Goal: Task Accomplishment & Management: Complete application form

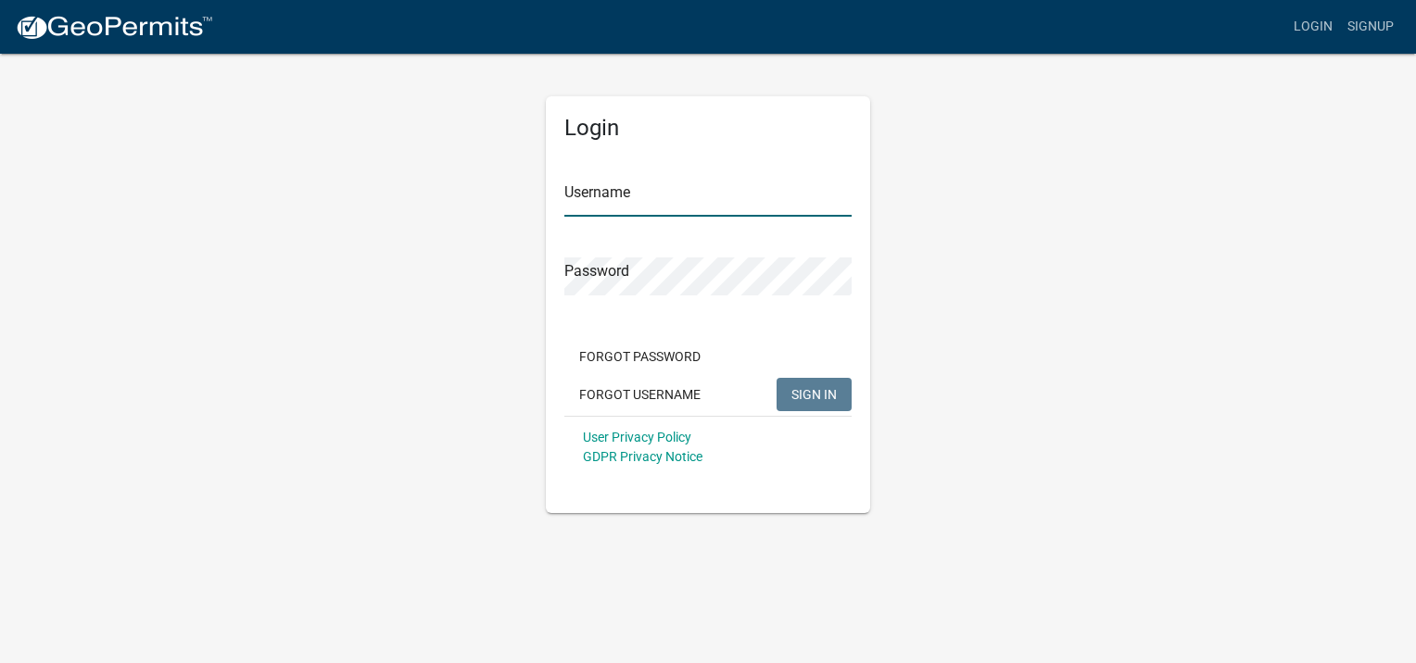
type input "[PERSON_NAME]"
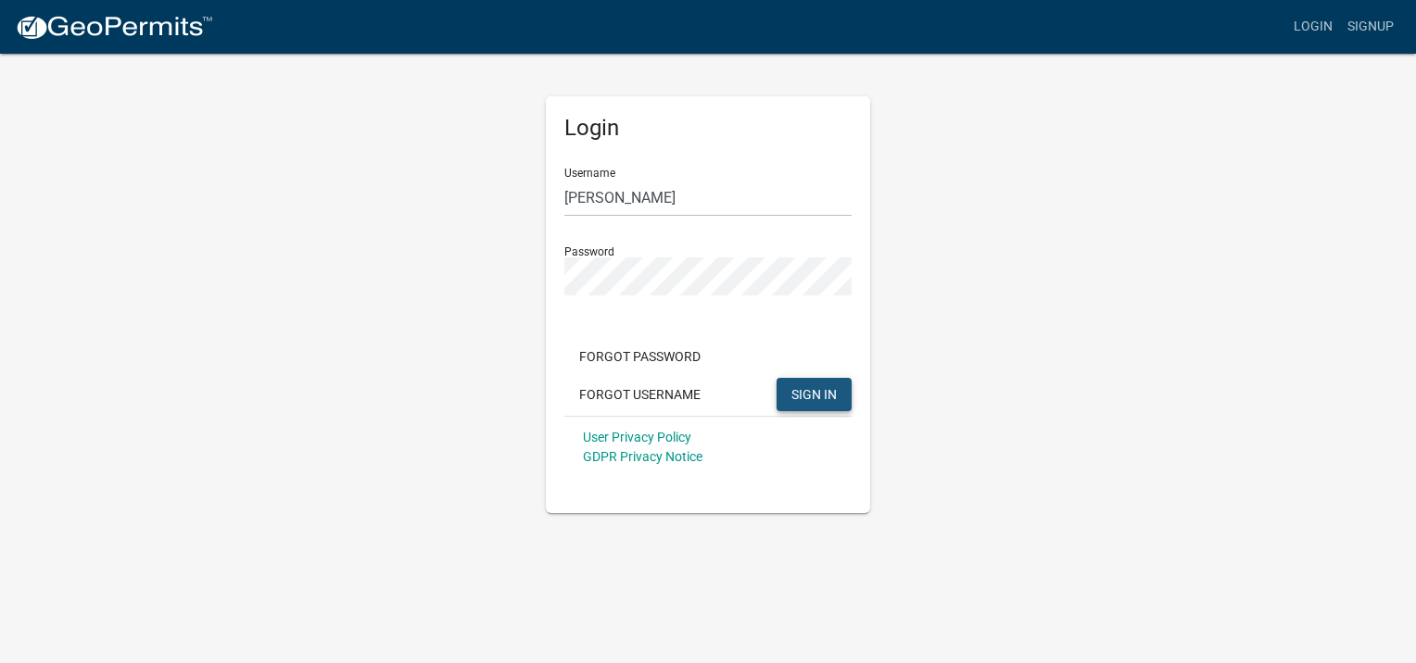
click at [815, 387] on span "SIGN IN" at bounding box center [813, 393] width 45 height 15
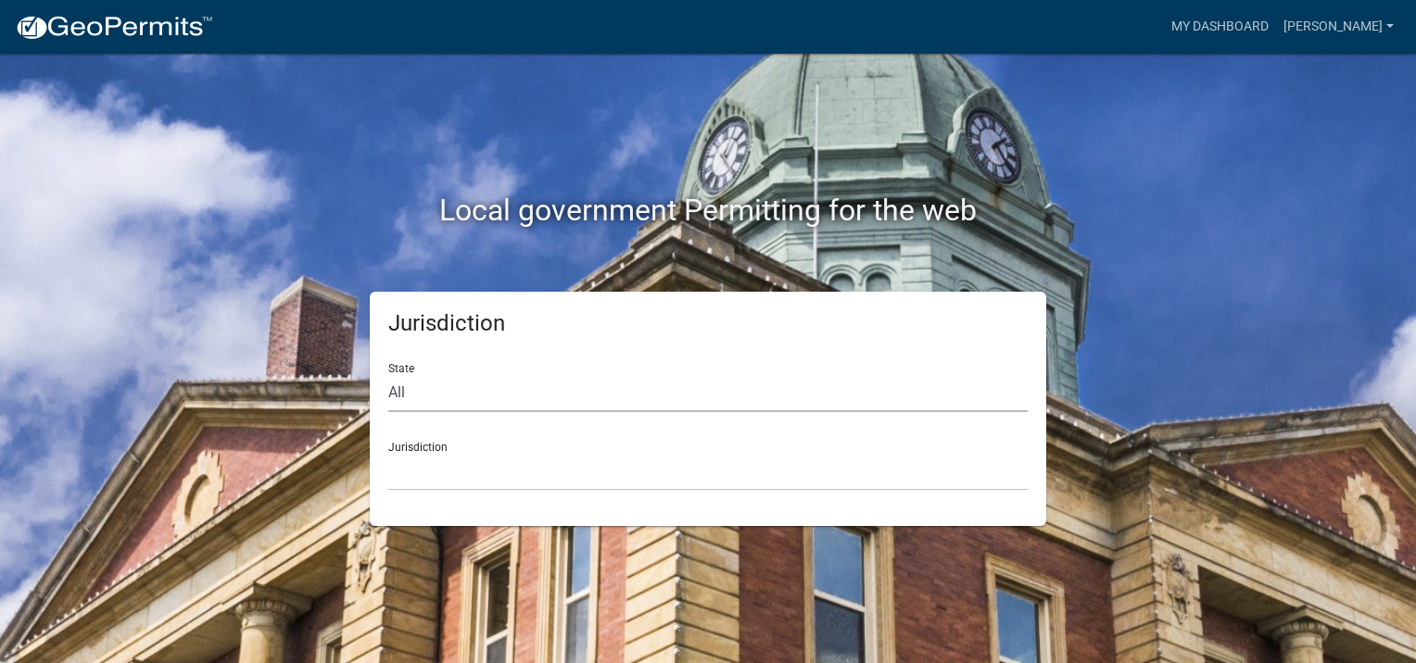
click at [432, 394] on select "All [US_STATE] [US_STATE] [US_STATE] [US_STATE] [US_STATE] [US_STATE] [US_STATE…" at bounding box center [707, 393] width 639 height 38
select select "[US_STATE]"
click at [388, 374] on select "All [US_STATE] [US_STATE] [US_STATE] [US_STATE] [US_STATE] [US_STATE] [US_STATE…" at bounding box center [707, 393] width 639 height 38
click at [478, 449] on div "Jurisdiction [GEOGRAPHIC_DATA], [US_STATE][PERSON_NAME][GEOGRAPHIC_DATA], [US_S…" at bounding box center [707, 459] width 639 height 64
click at [456, 474] on select "[GEOGRAPHIC_DATA], [US_STATE][PERSON_NAME][GEOGRAPHIC_DATA], [US_STATE][PERSON_…" at bounding box center [707, 472] width 639 height 38
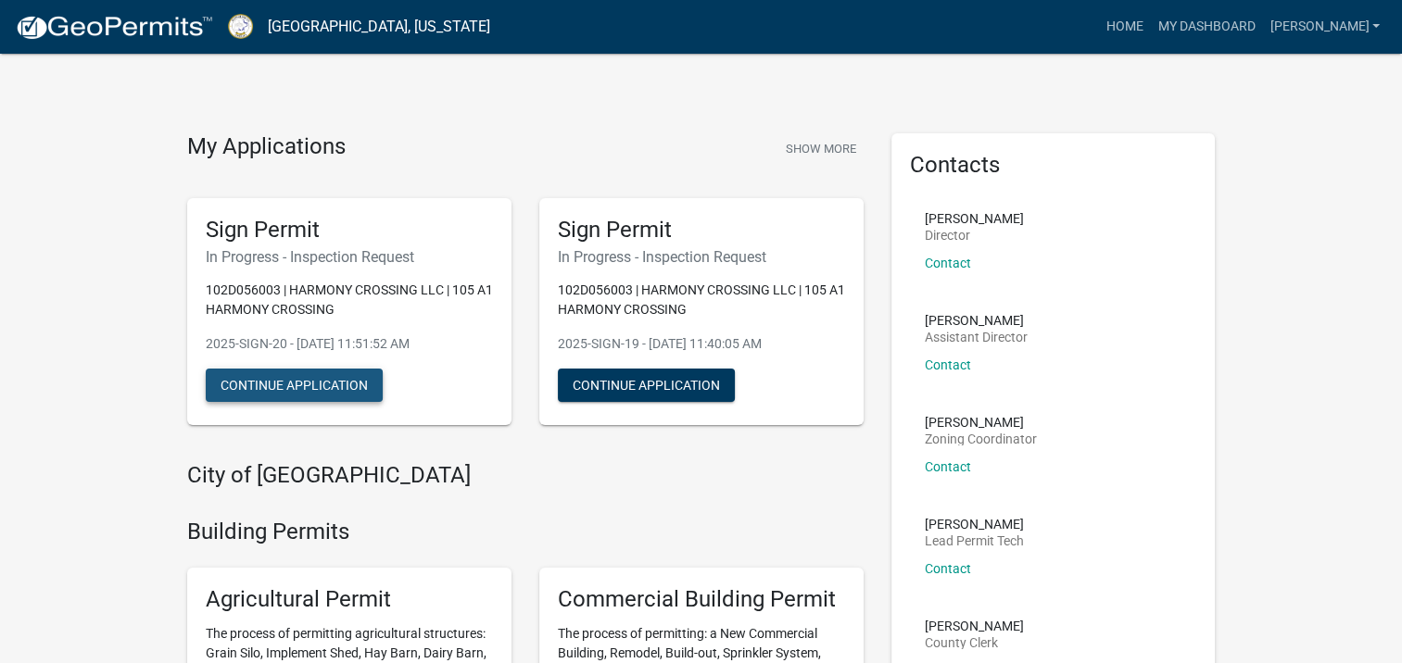
click at [319, 396] on button "Continue Application" at bounding box center [294, 385] width 177 height 33
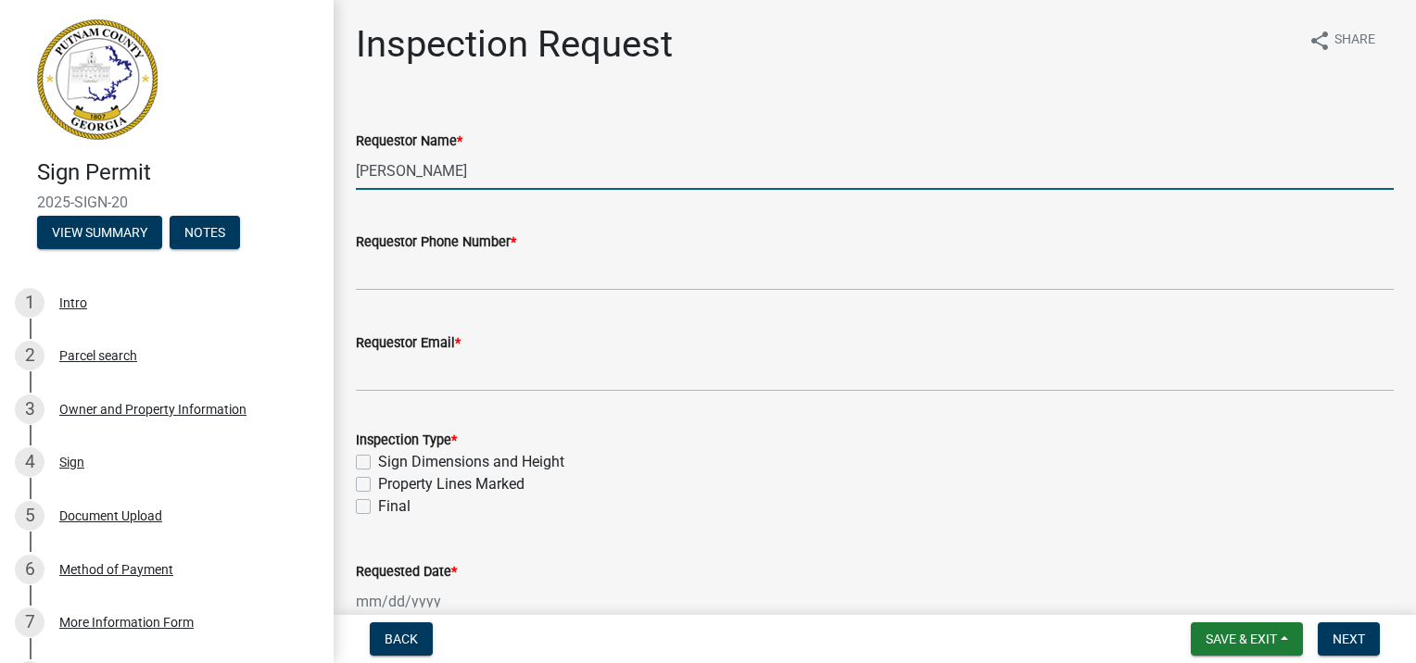
click at [493, 172] on input "[PERSON_NAME]" at bounding box center [875, 171] width 1038 height 38
drag, startPoint x: 513, startPoint y: 171, endPoint x: 171, endPoint y: 169, distance: 342.9
click at [171, 169] on div "Sign Permit 2025-SIGN-20 View Summary Notes 1 Intro 2 Parcel search 3 Owner and…" at bounding box center [708, 331] width 1416 height 663
type input "t"
type input "[PERSON_NAME]"
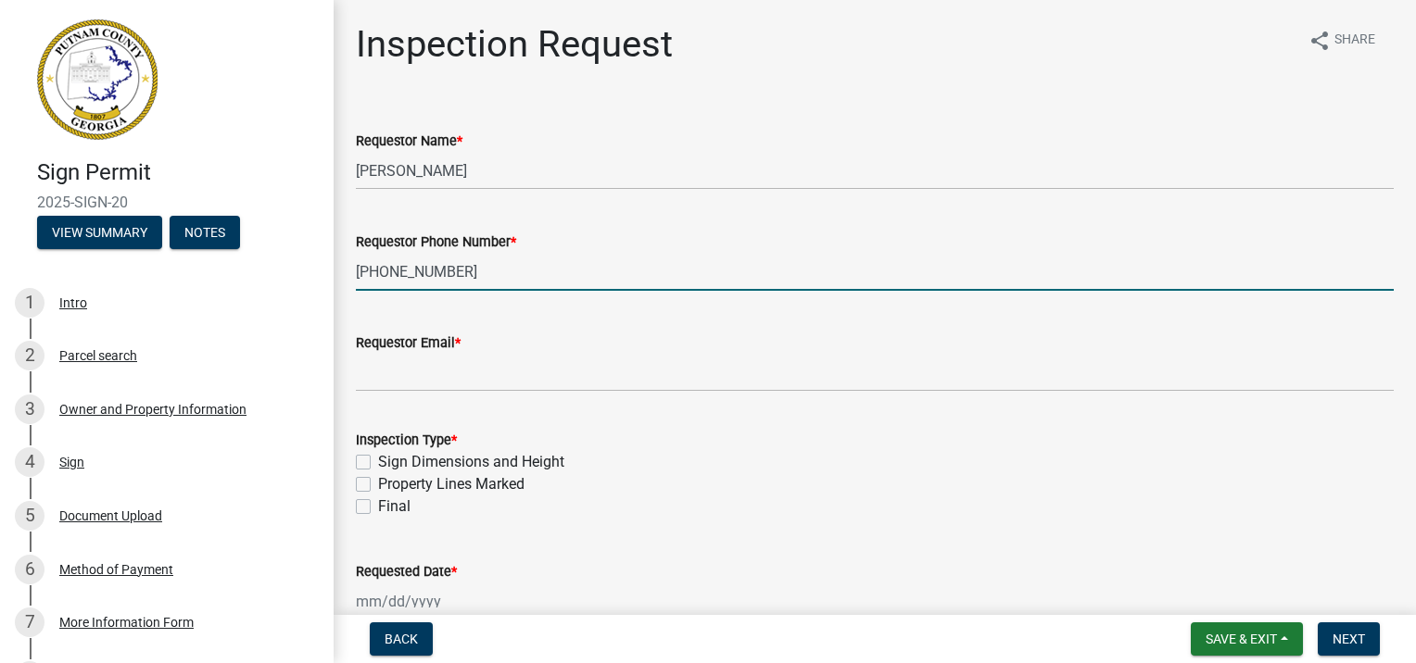
type input "[PHONE_NUMBER]"
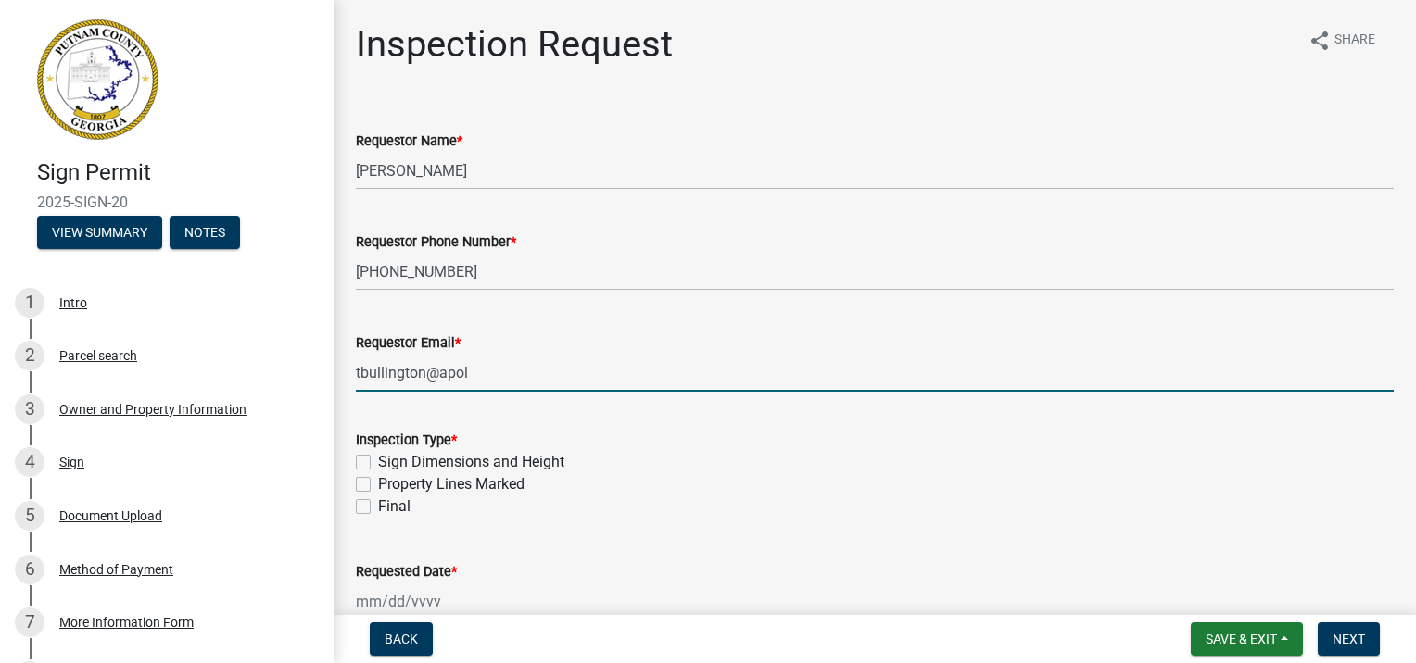
type input "[EMAIL_ADDRESS][DOMAIN_NAME]"
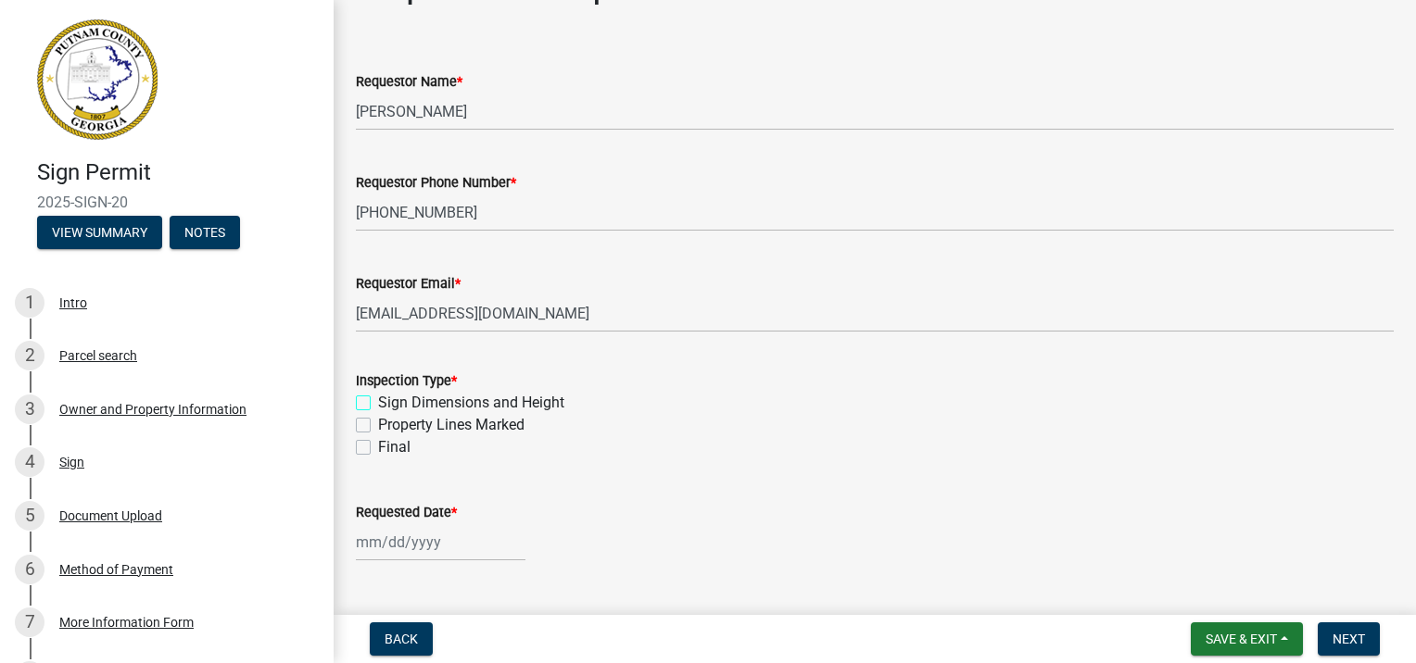
scroll to position [93, 0]
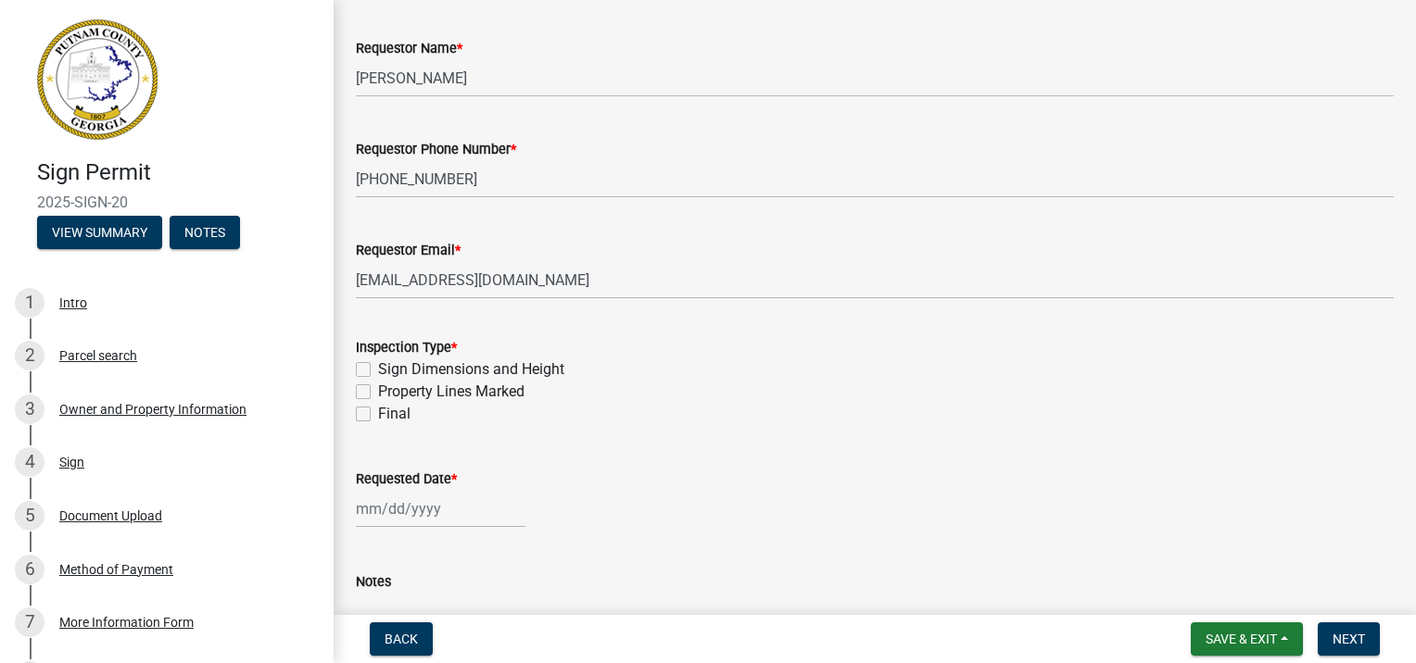
click at [378, 411] on label "Final" at bounding box center [394, 414] width 32 height 22
click at [378, 411] on input "Final" at bounding box center [384, 409] width 12 height 12
checkbox input "true"
checkbox input "false"
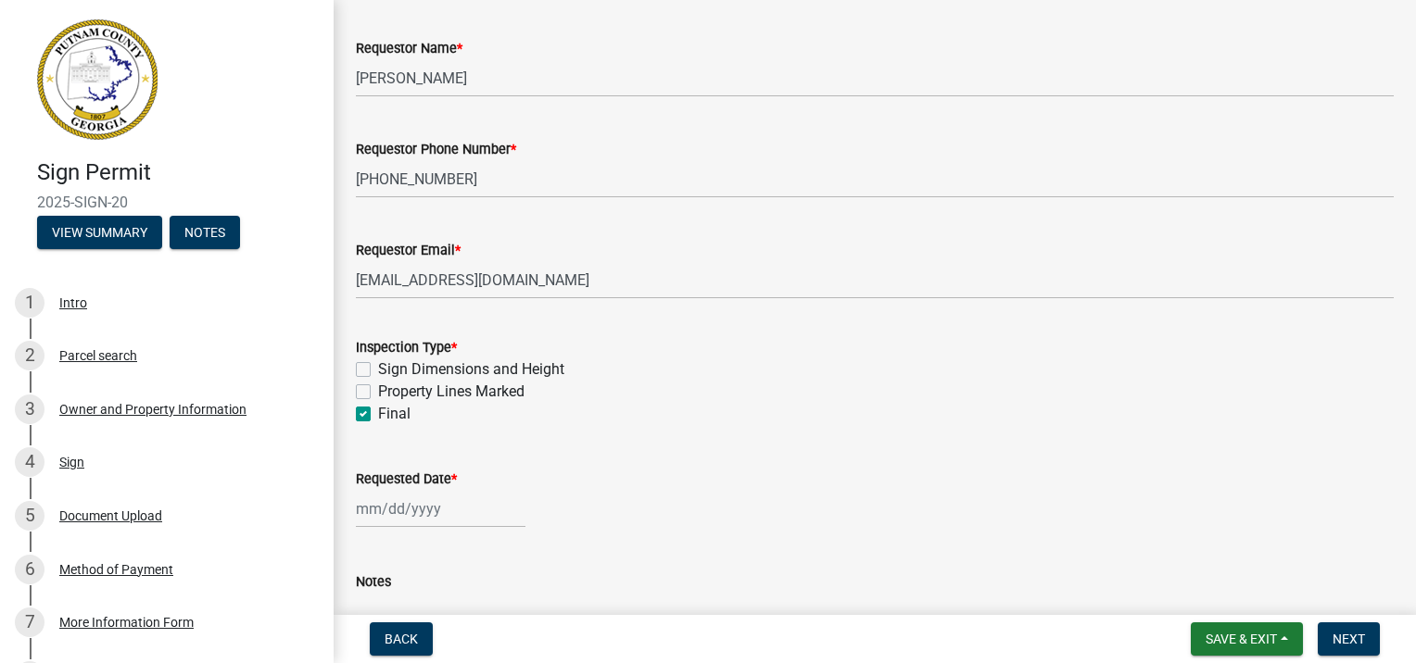
checkbox input "true"
select select "8"
select select "2025"
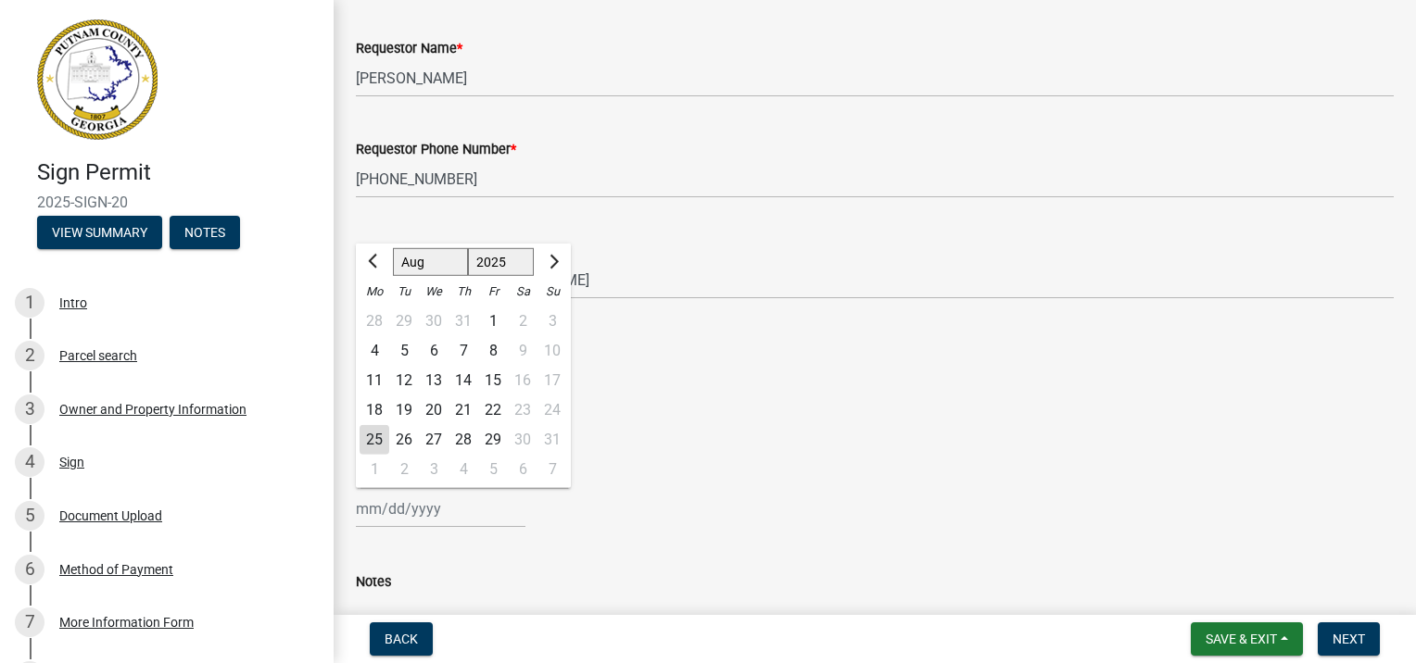
click at [420, 512] on div "[PERSON_NAME] Feb Mar Apr [PERSON_NAME][DATE] Oct Nov [DATE] 1526 1527 1528 152…" at bounding box center [441, 509] width 170 height 38
click at [411, 441] on div "26" at bounding box center [404, 440] width 30 height 30
type input "[DATE]"
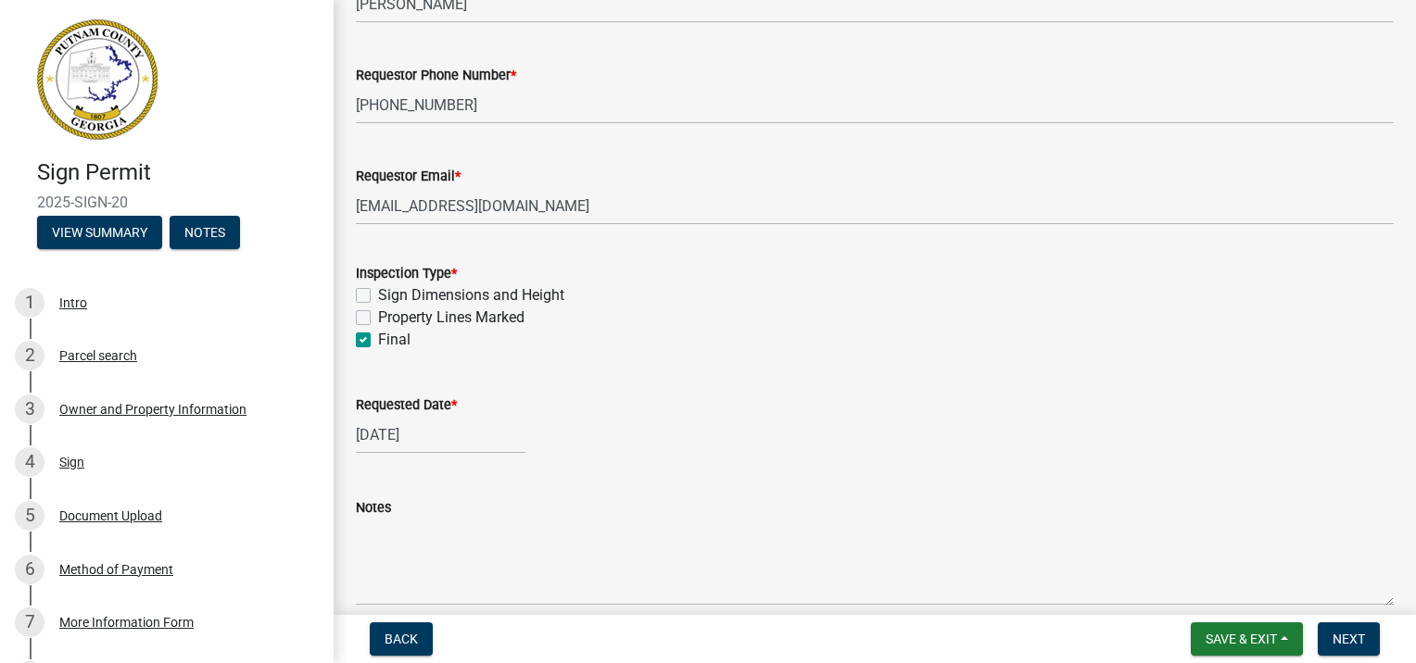
scroll to position [252, 0]
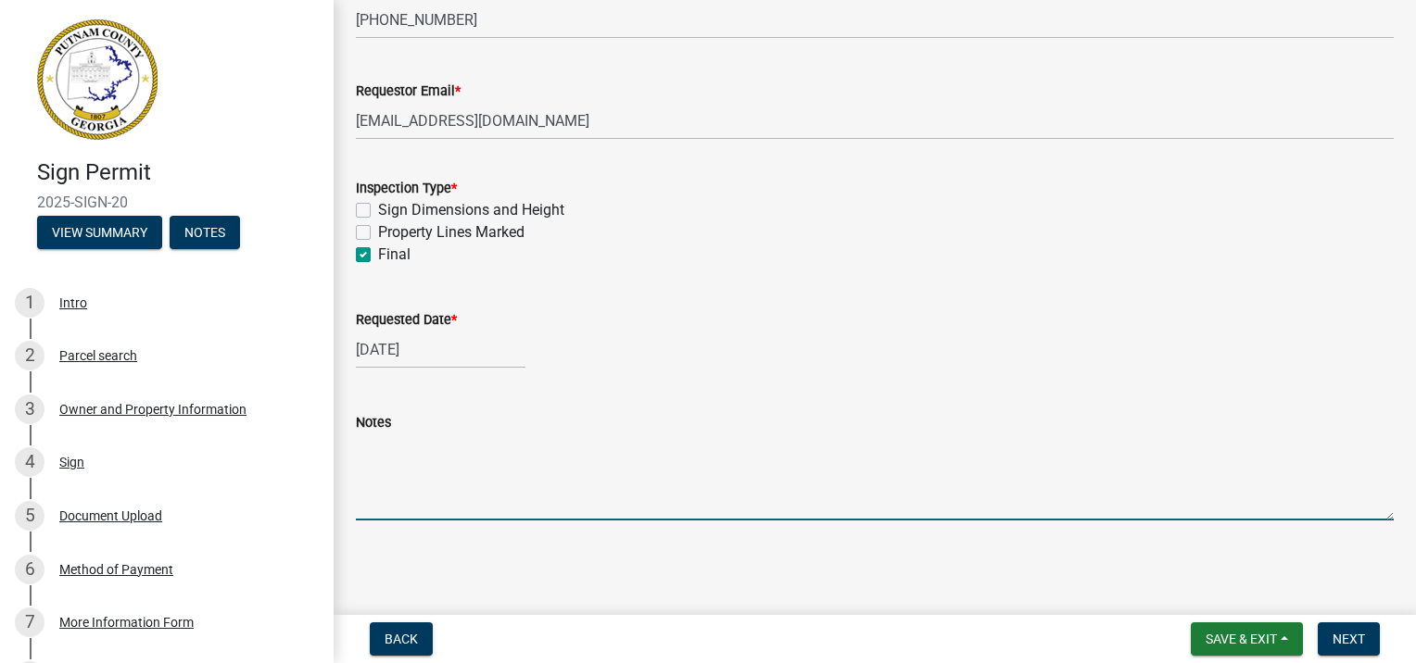
click at [376, 447] on textarea "Notes" at bounding box center [875, 477] width 1038 height 87
type textarea "FINAL INSPECTION OF SIGN INTALLATION"
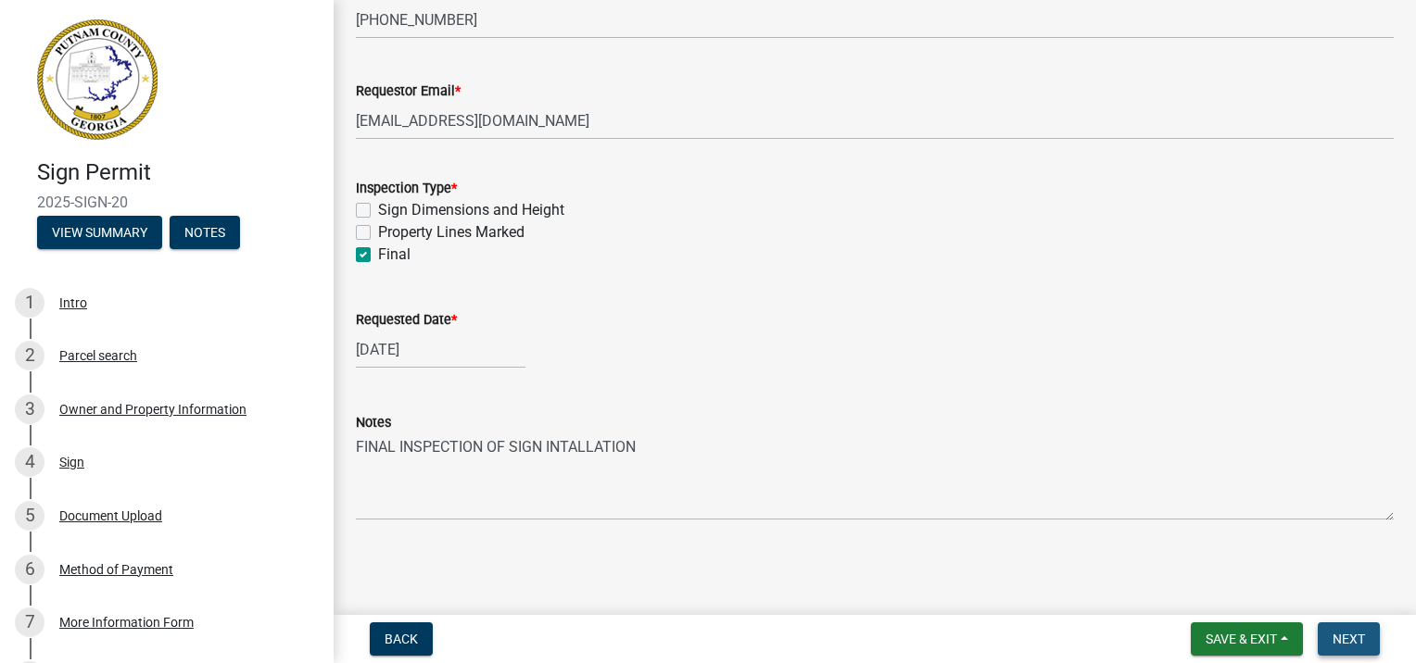
click at [1337, 638] on span "Next" at bounding box center [1349, 639] width 32 height 15
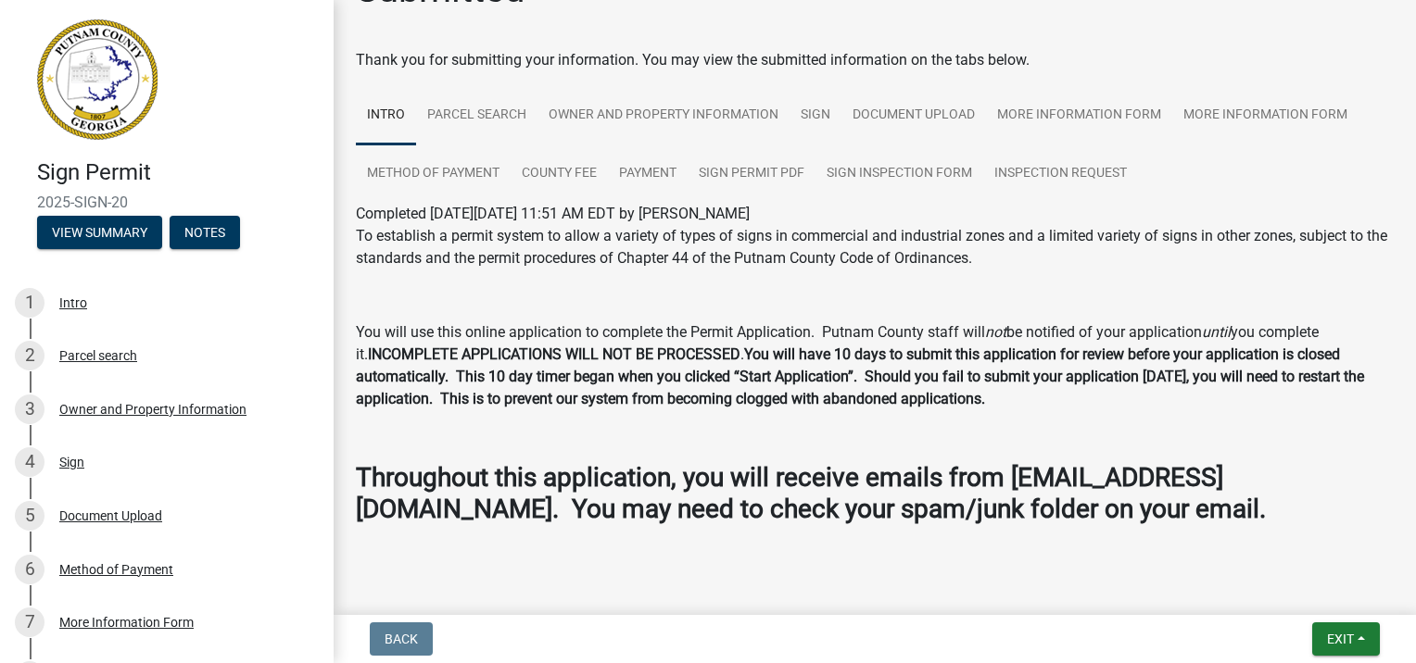
scroll to position [82, 0]
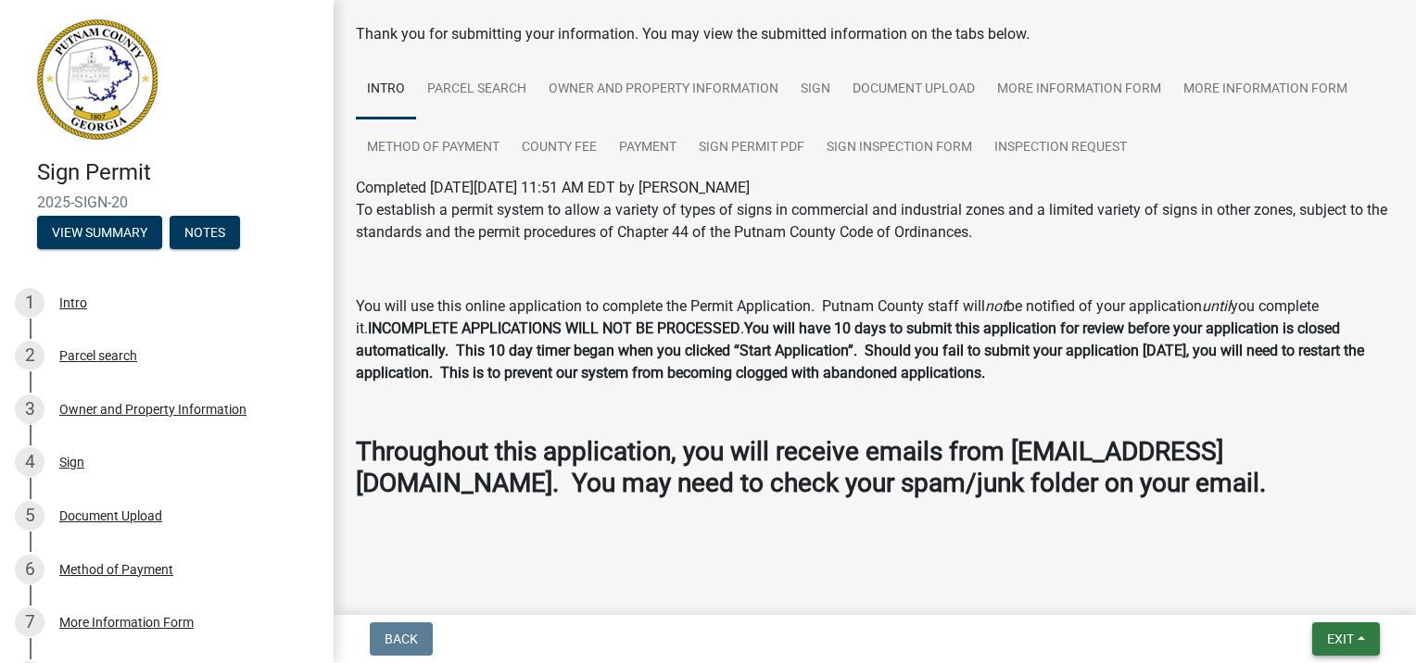
click at [1342, 641] on span "Exit" at bounding box center [1340, 639] width 27 height 15
click at [1295, 593] on button "Save & Exit" at bounding box center [1306, 591] width 148 height 44
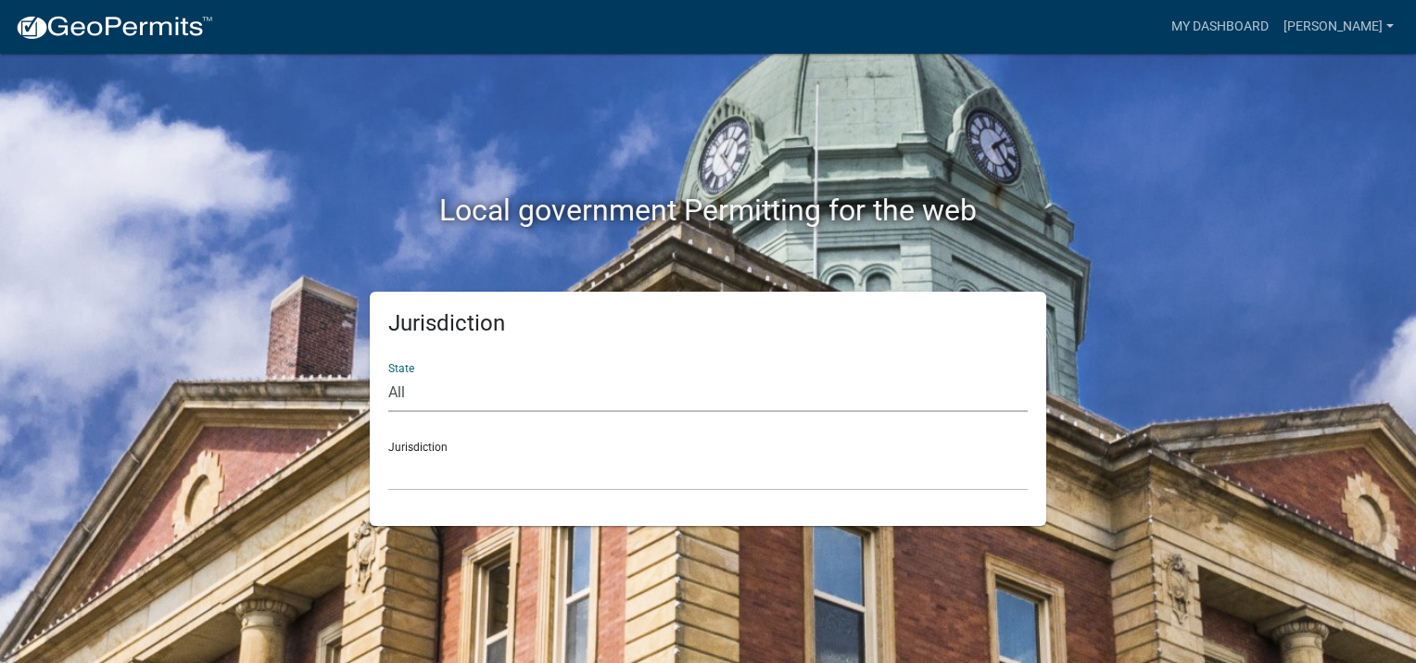
click at [465, 389] on select "All [US_STATE] [US_STATE] [US_STATE] [US_STATE] [US_STATE] [US_STATE] [US_STATE…" at bounding box center [707, 393] width 639 height 38
select select "[US_STATE]"
click at [388, 374] on select "All [US_STATE] [US_STATE] [US_STATE] [US_STATE] [US_STATE] [US_STATE] [US_STATE…" at bounding box center [707, 393] width 639 height 38
click at [478, 457] on select "[GEOGRAPHIC_DATA], [US_STATE][PERSON_NAME][GEOGRAPHIC_DATA], [US_STATE][PERSON_…" at bounding box center [707, 472] width 639 height 38
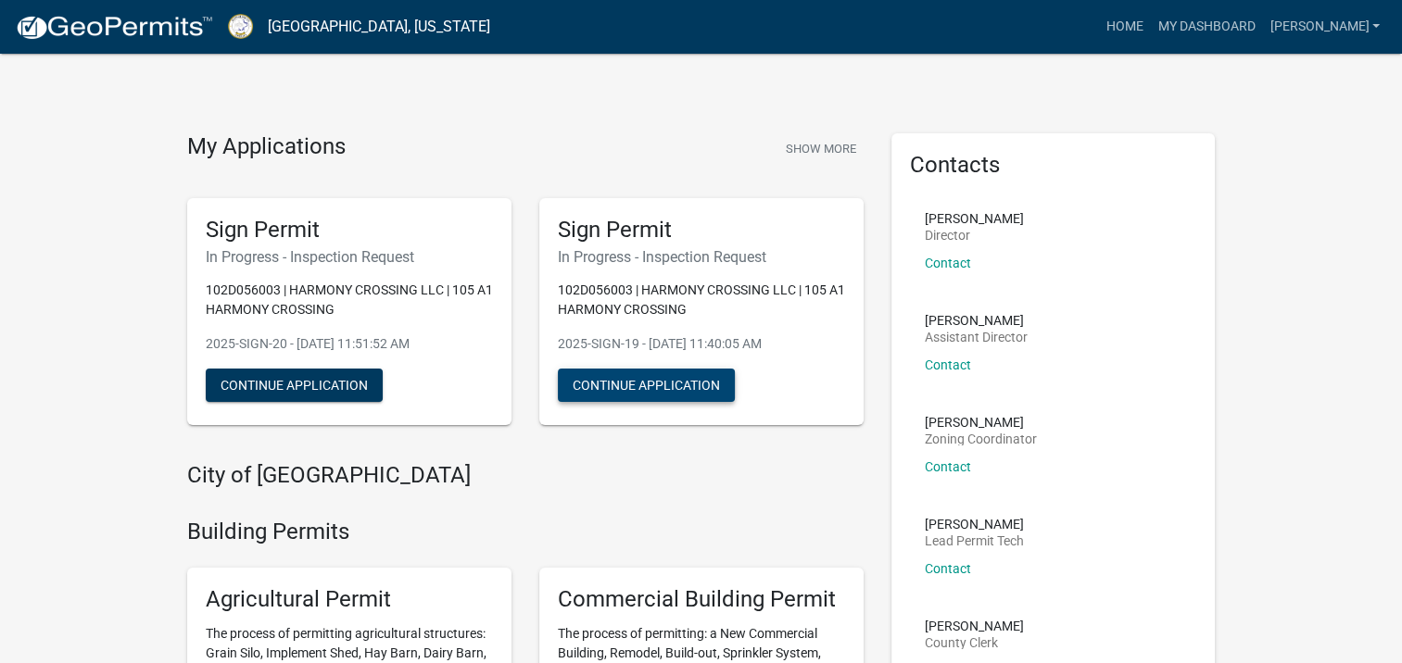
click at [637, 396] on button "Continue Application" at bounding box center [646, 385] width 177 height 33
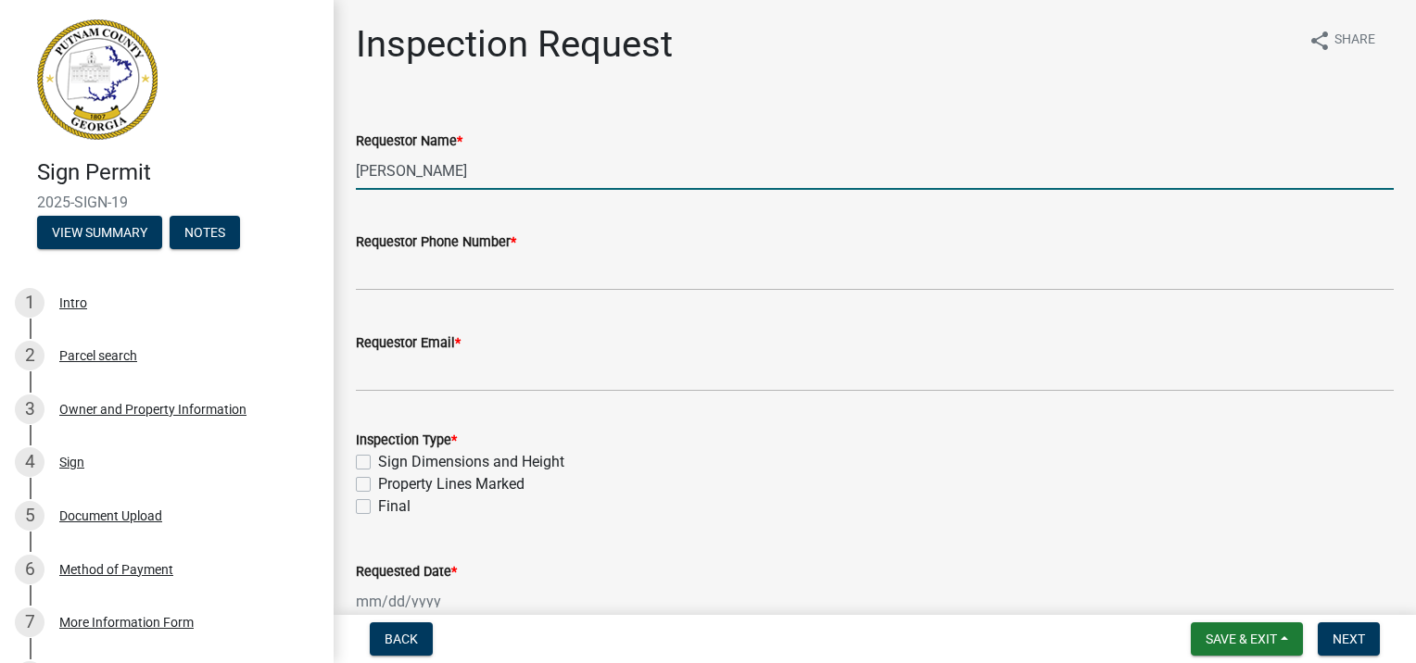
click at [491, 182] on input "[PERSON_NAME]" at bounding box center [875, 171] width 1038 height 38
drag, startPoint x: 499, startPoint y: 170, endPoint x: 270, endPoint y: 170, distance: 229.8
click at [270, 170] on div "Sign Permit 2025-SIGN-19 View Summary Notes 1 Intro 2 Parcel search 3 Owner and…" at bounding box center [708, 331] width 1416 height 663
type input "[PERSON_NAME]"
type input "[PHONE_NUMBER]"
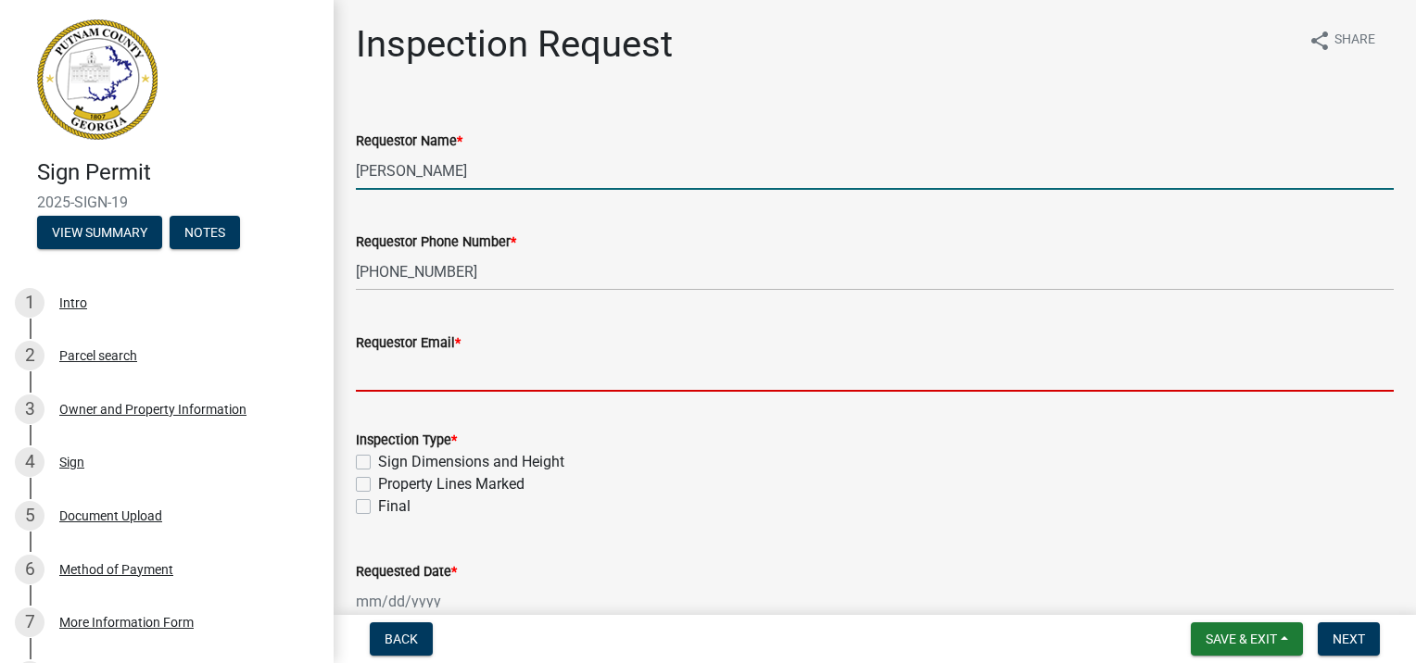
type input "[EMAIL_ADDRESS][DOMAIN_NAME]"
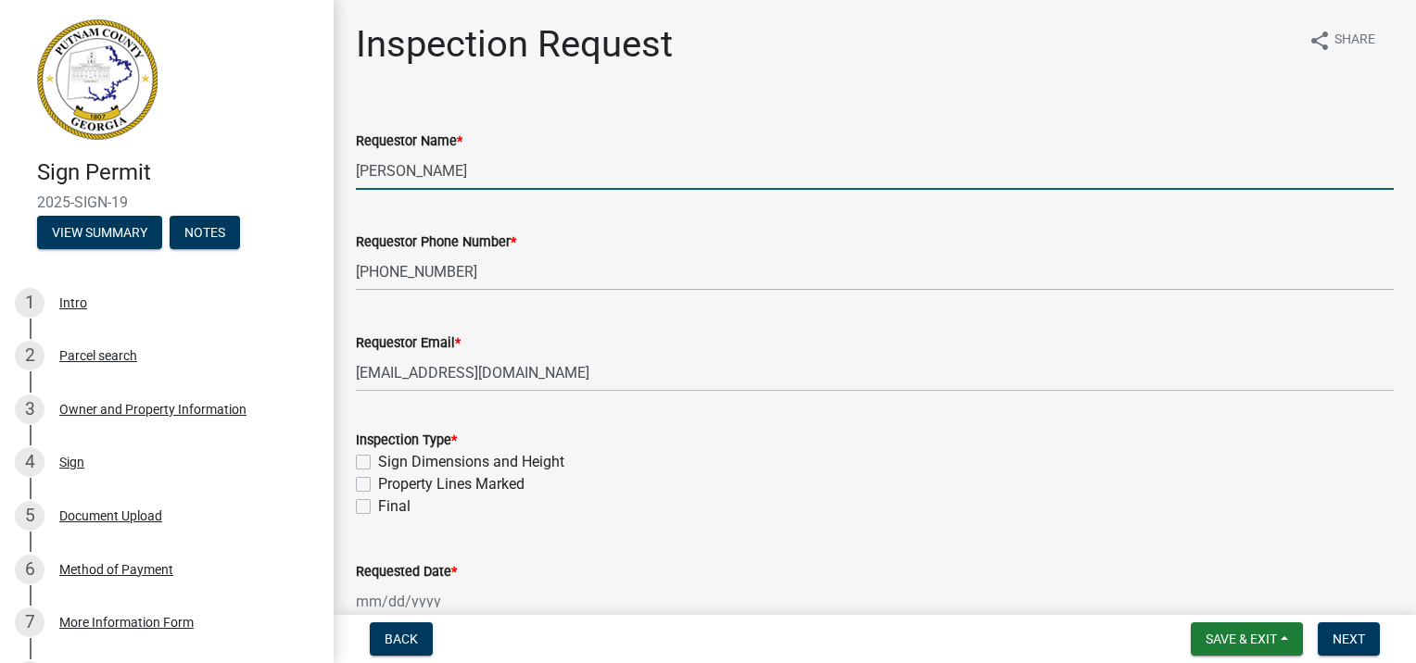
type input "[DATE]"
select select "8"
select select "2025"
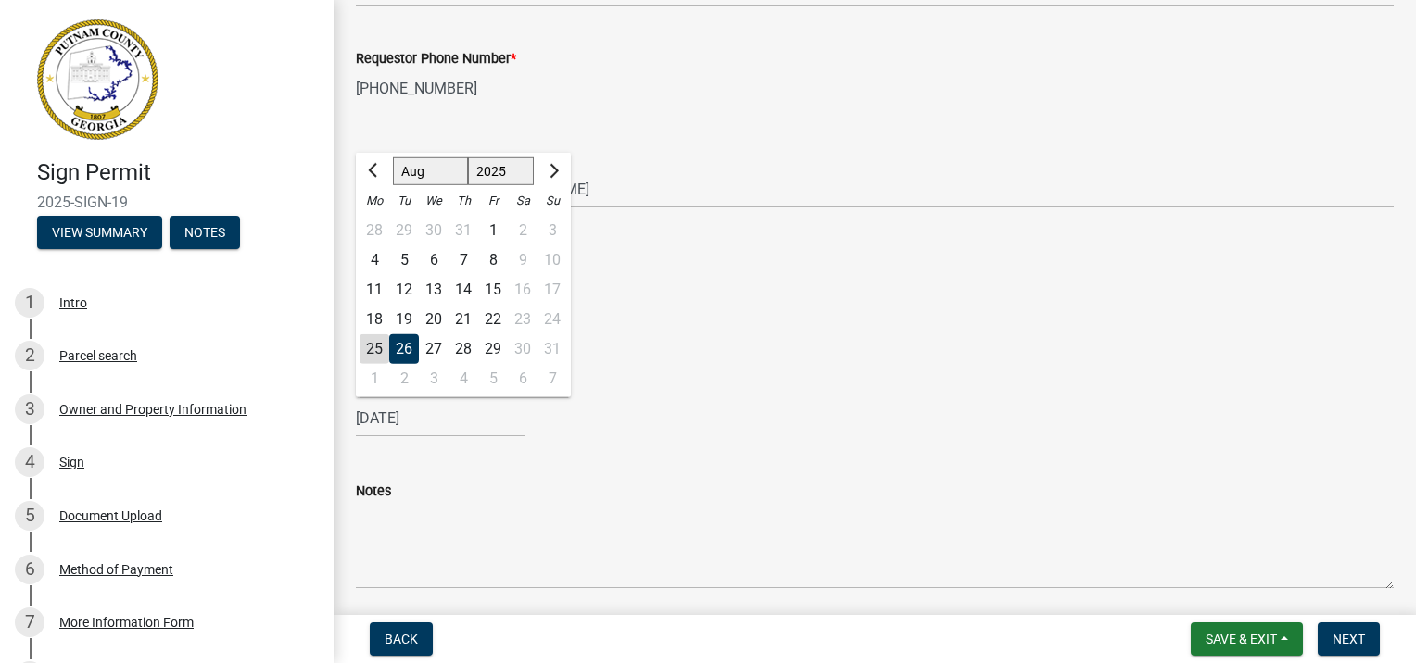
scroll to position [185, 0]
click at [411, 345] on div "26" at bounding box center [404, 348] width 30 height 30
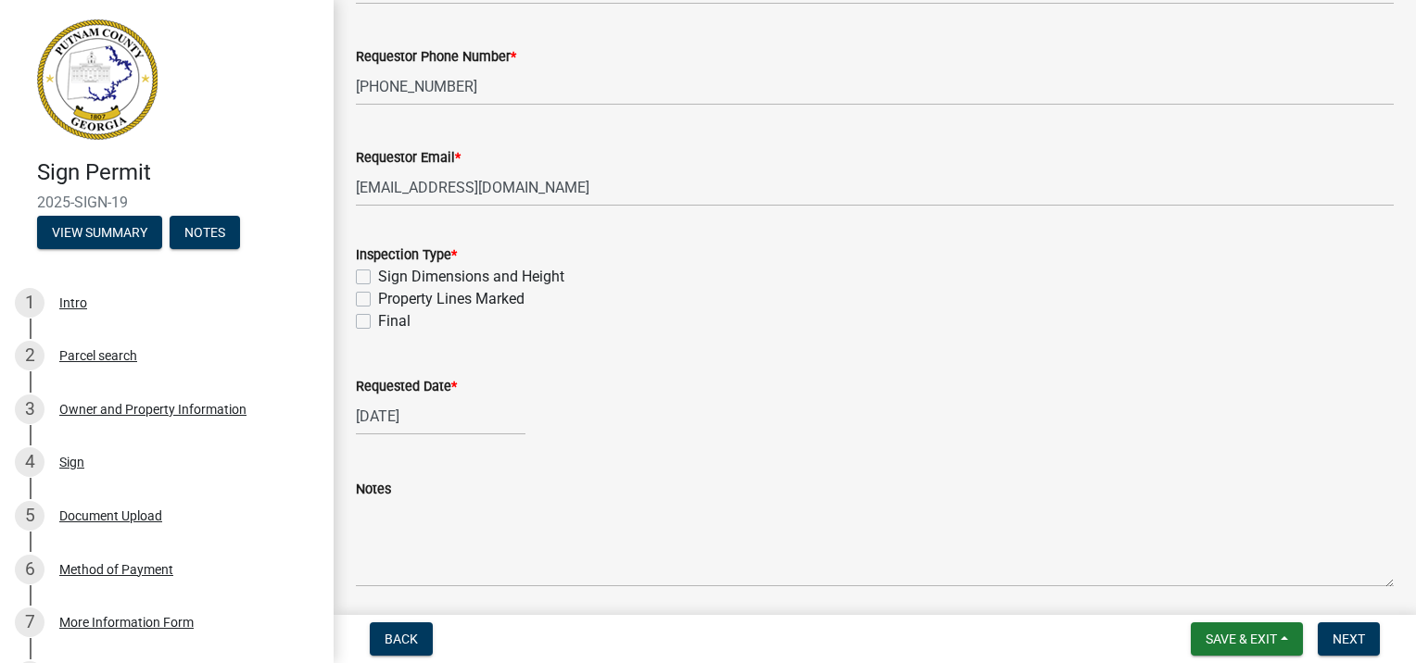
click at [378, 326] on label "Final" at bounding box center [394, 321] width 32 height 22
click at [378, 322] on input "Final" at bounding box center [384, 316] width 12 height 12
checkbox input "true"
checkbox input "false"
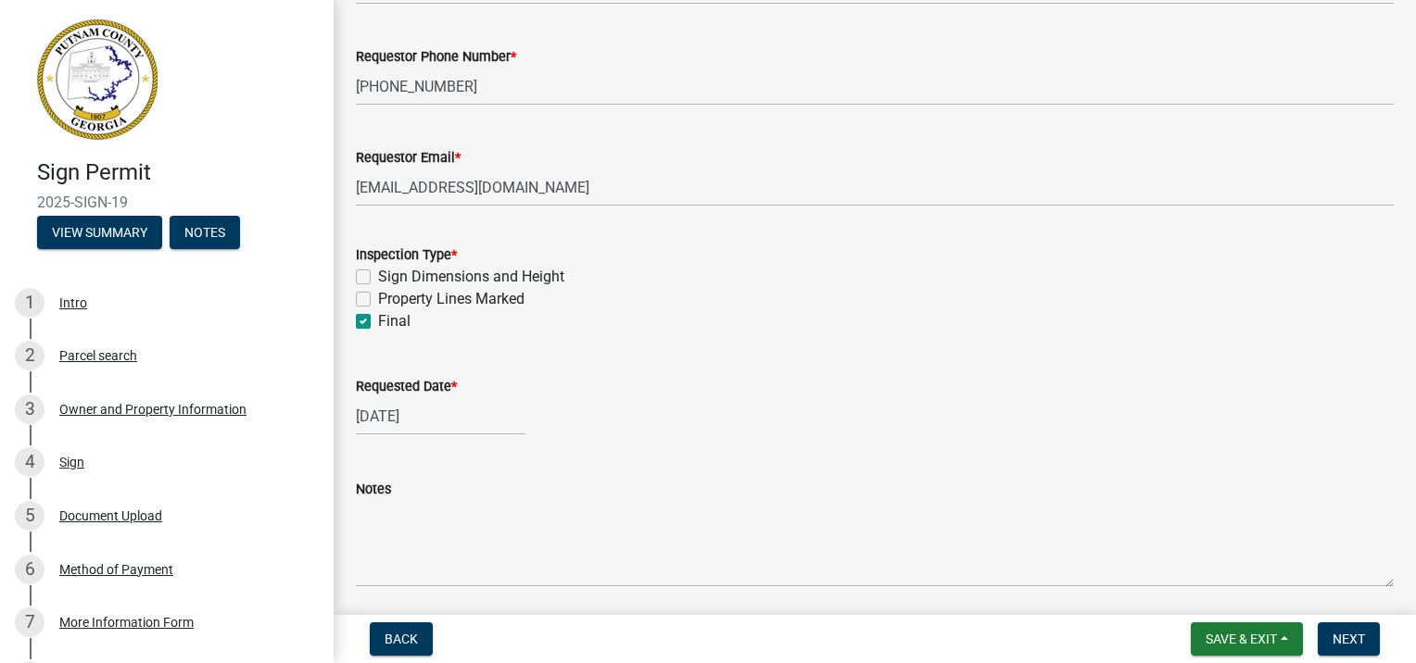
checkbox input "true"
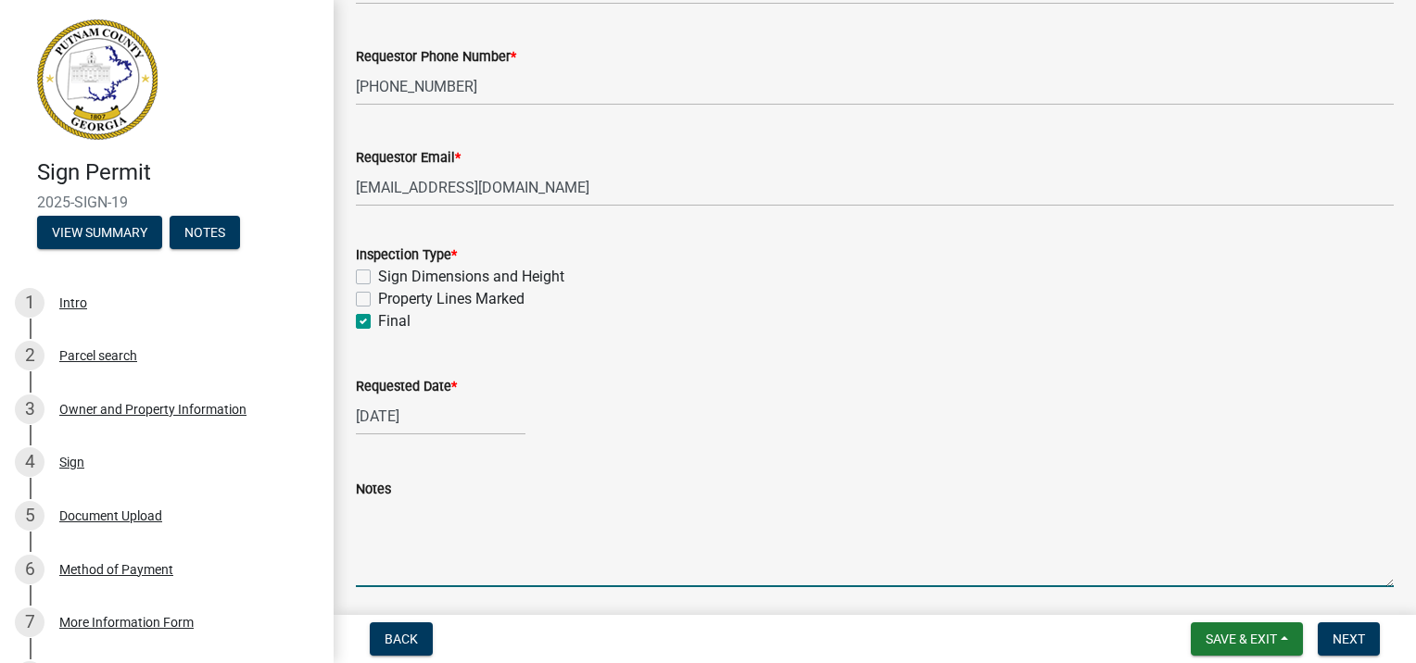
click at [406, 515] on textarea "Notes" at bounding box center [875, 543] width 1038 height 87
type textarea "FINAL INSPECTION OF SIGN INSTALLATION"
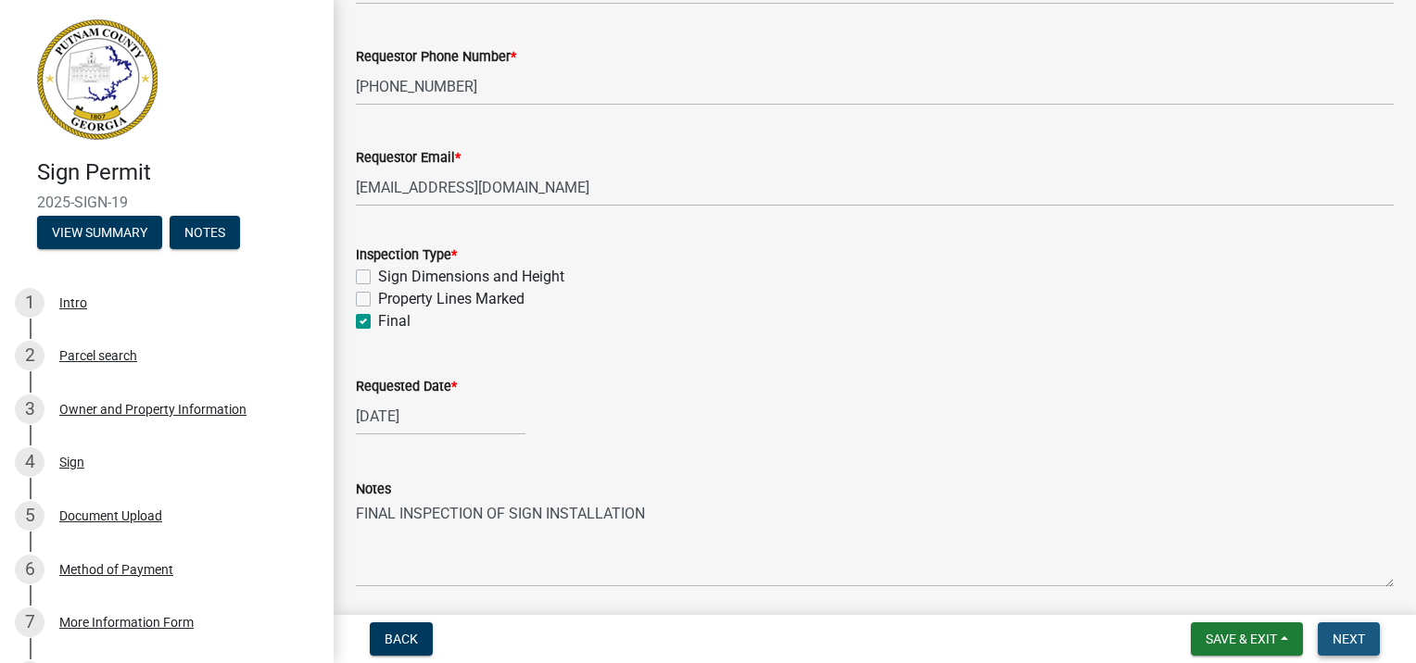
click at [1364, 638] on button "Next" at bounding box center [1349, 639] width 62 height 33
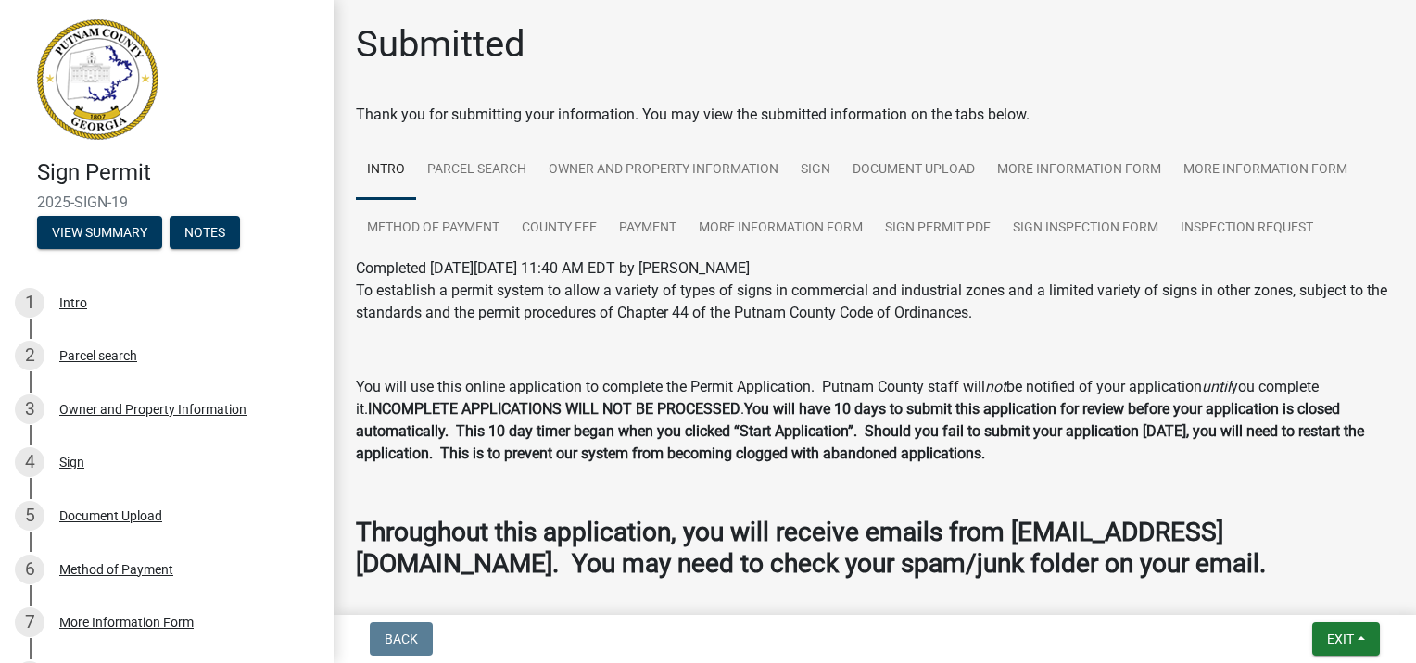
scroll to position [82, 0]
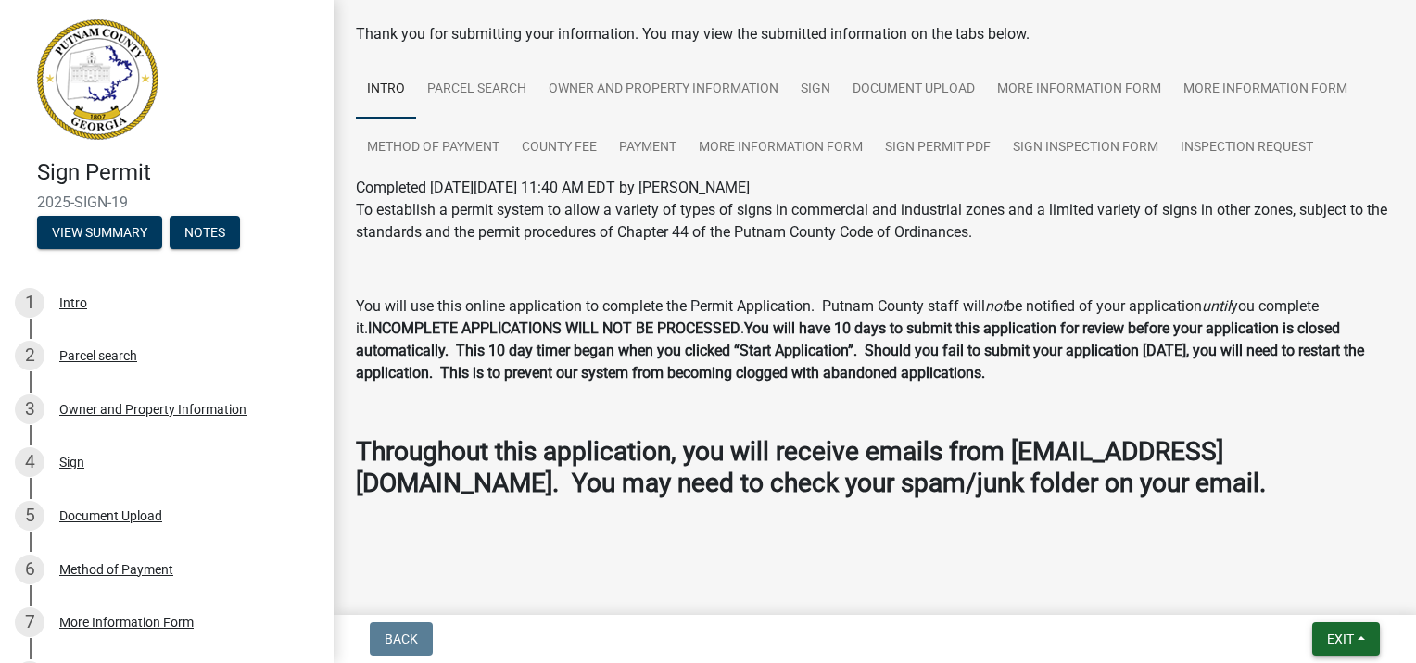
click at [1345, 628] on button "Exit" at bounding box center [1346, 639] width 68 height 33
click at [1292, 578] on button "Save & Exit" at bounding box center [1306, 591] width 148 height 44
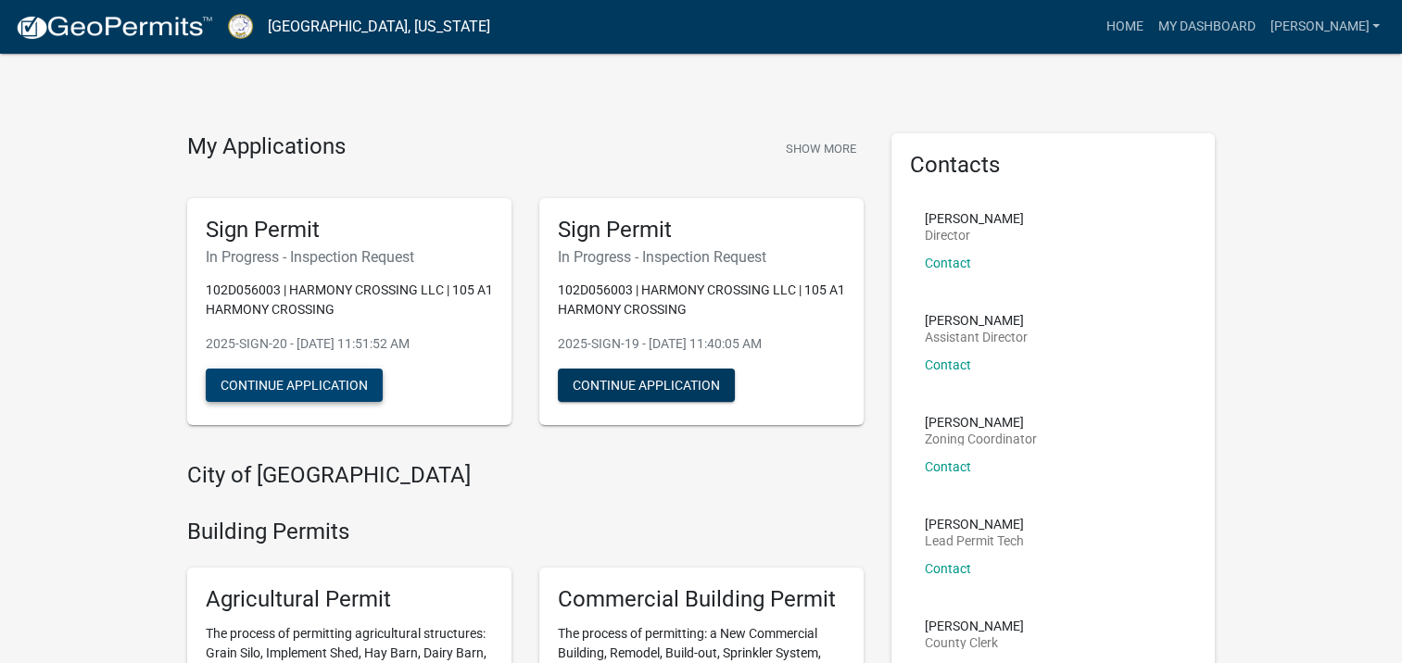
click at [334, 385] on button "Continue Application" at bounding box center [294, 385] width 177 height 33
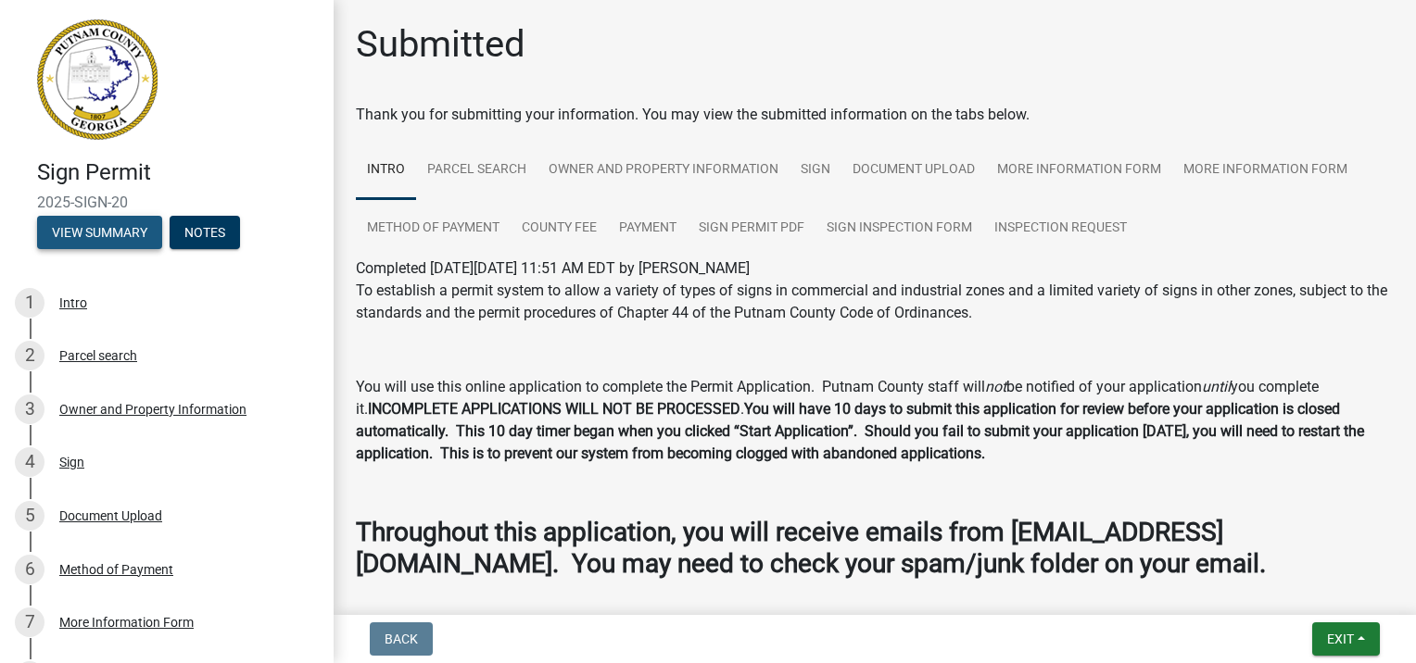
click at [101, 231] on button "View Summary" at bounding box center [99, 232] width 125 height 33
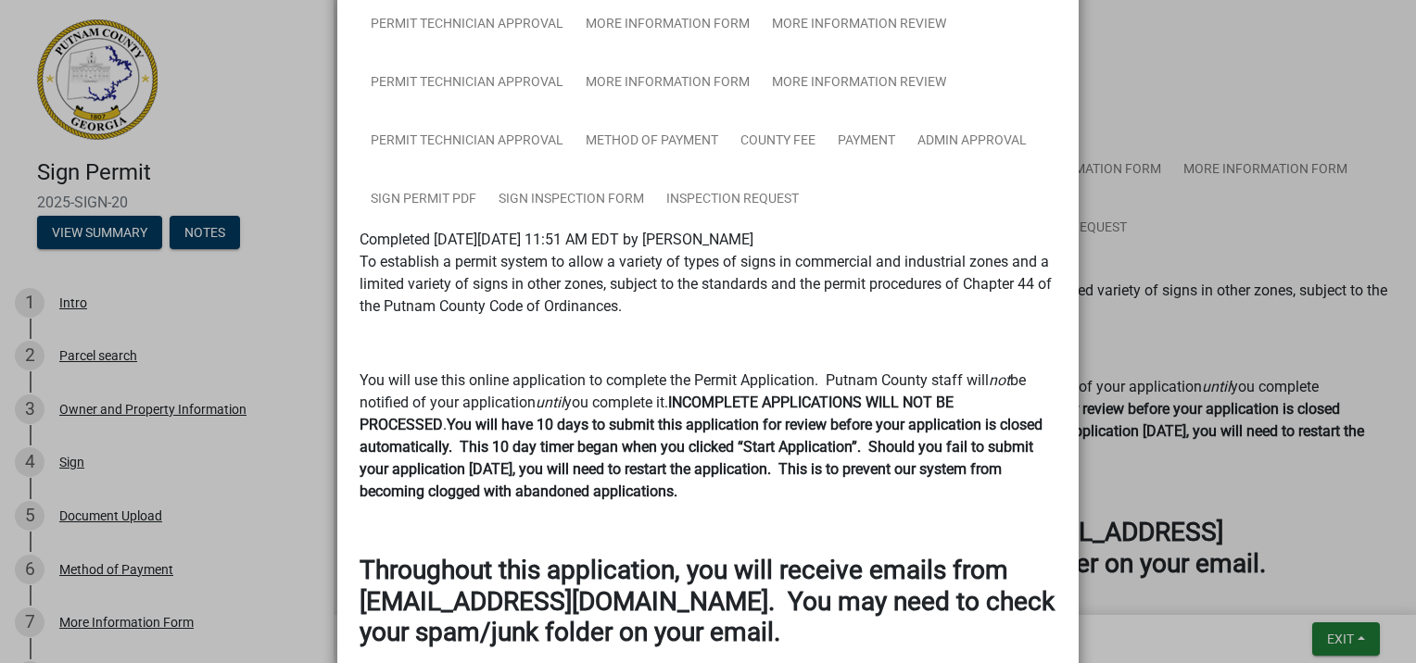
scroll to position [325, 0]
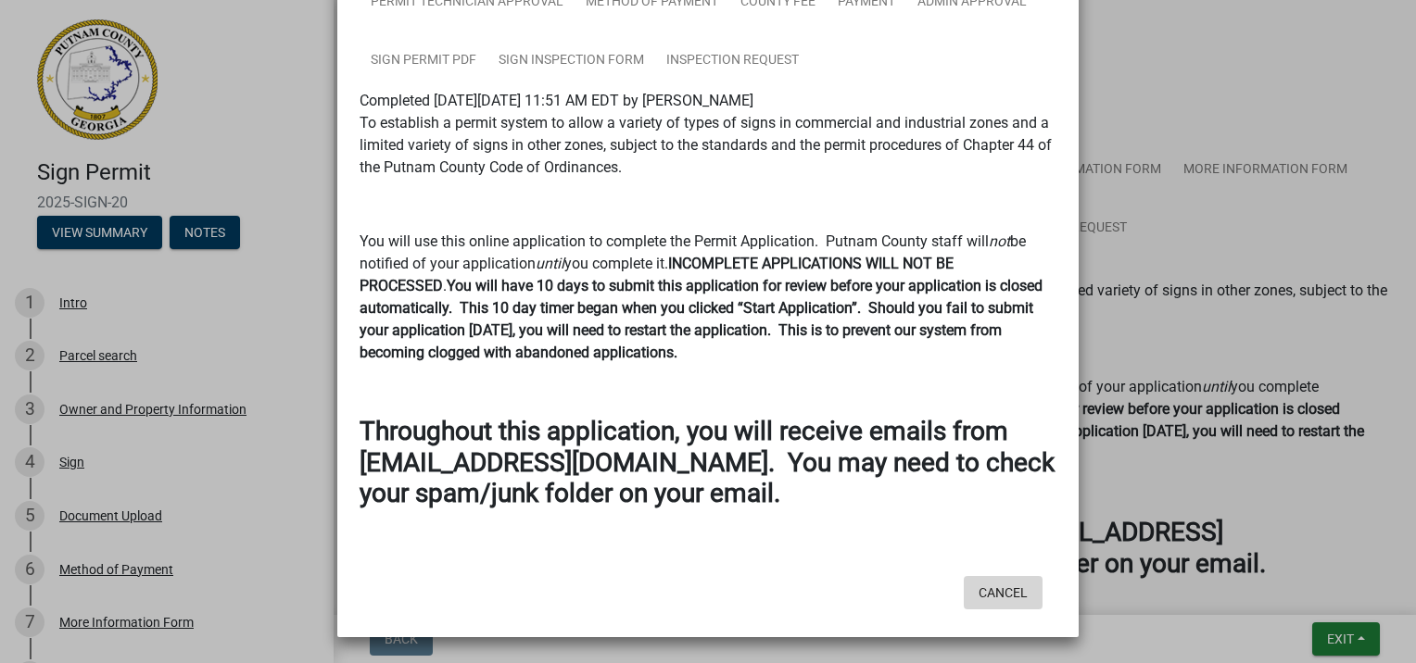
click at [1016, 590] on button "Cancel" at bounding box center [1003, 592] width 79 height 33
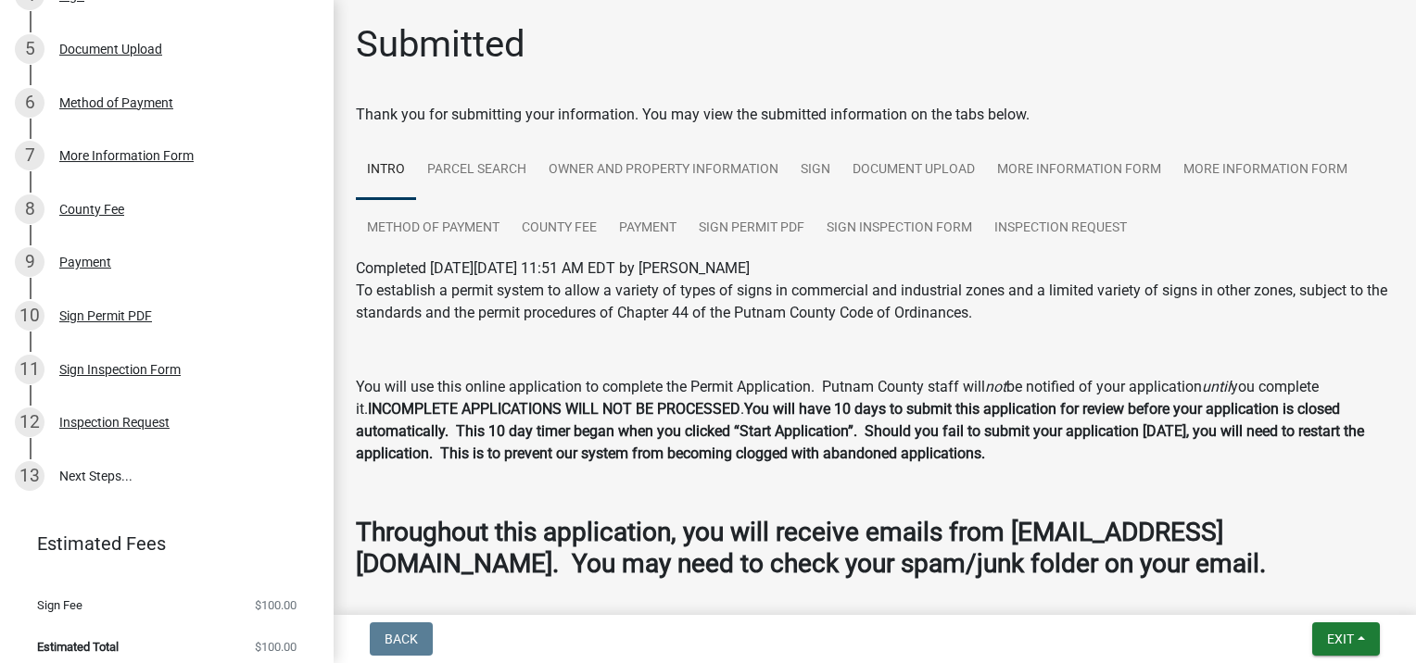
scroll to position [478, 0]
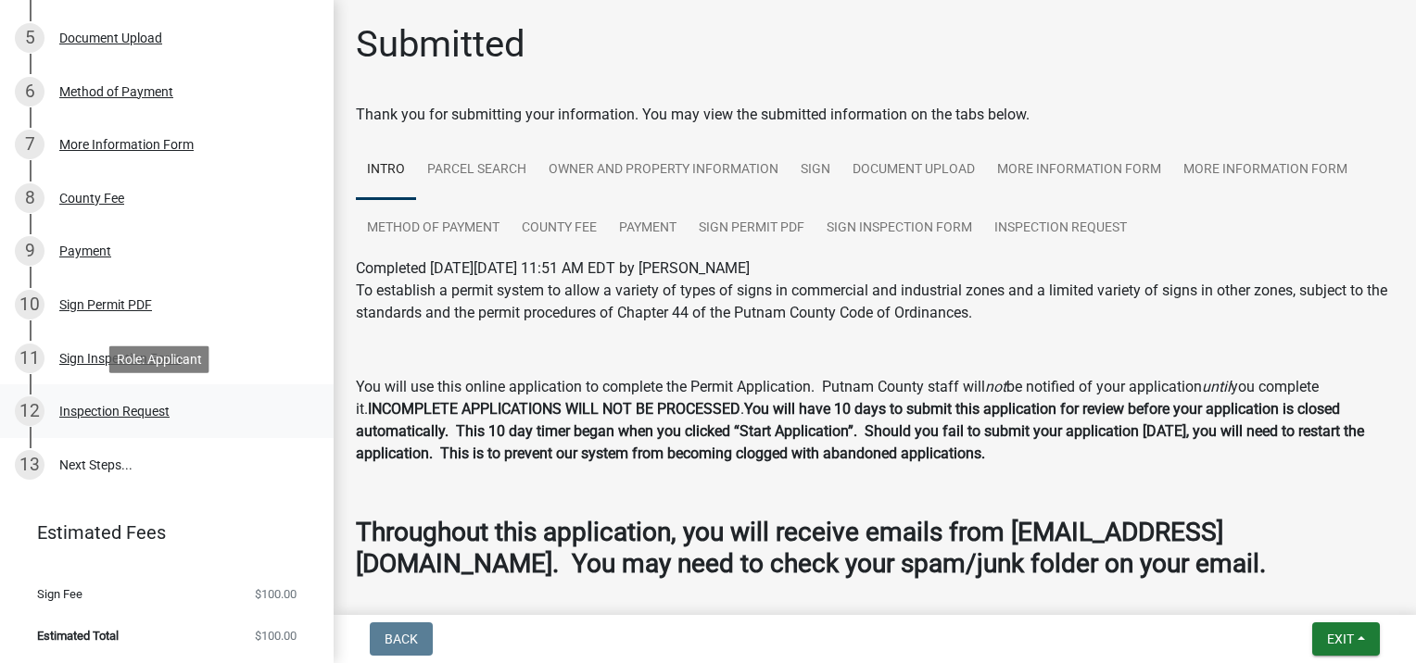
click at [157, 408] on div "Inspection Request" at bounding box center [114, 411] width 110 height 13
